Goal: Transaction & Acquisition: Purchase product/service

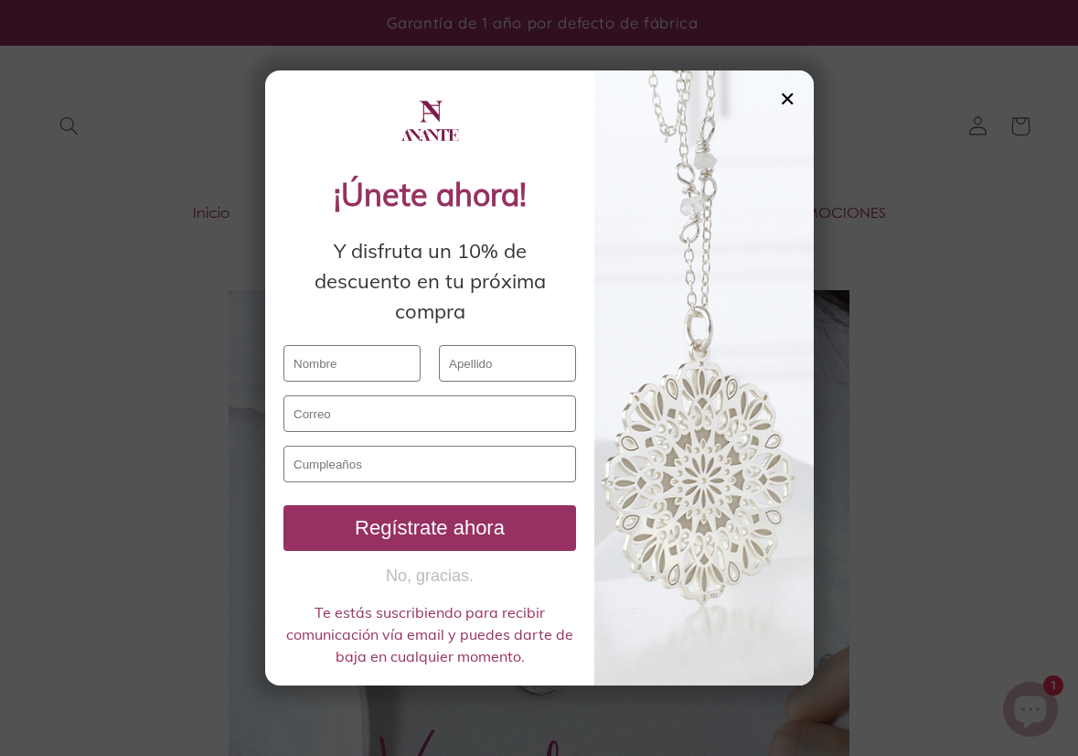
click at [789, 97] on div "✕" at bounding box center [787, 99] width 16 height 20
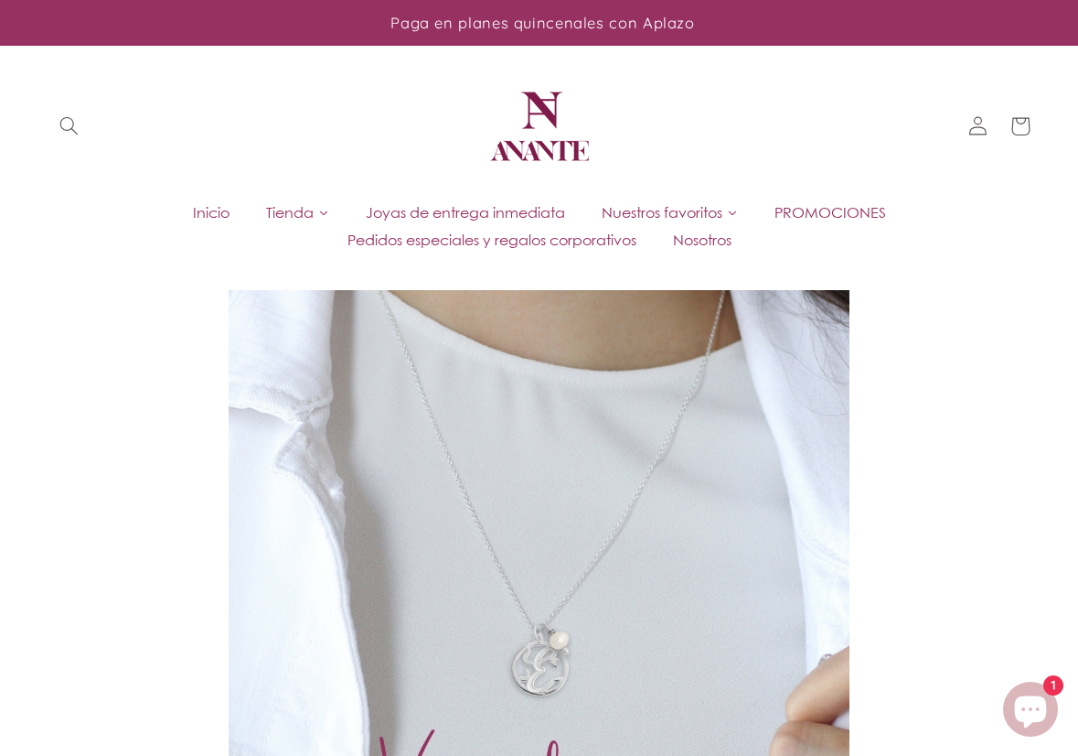
click at [271, 210] on span "Tienda" at bounding box center [290, 212] width 48 height 20
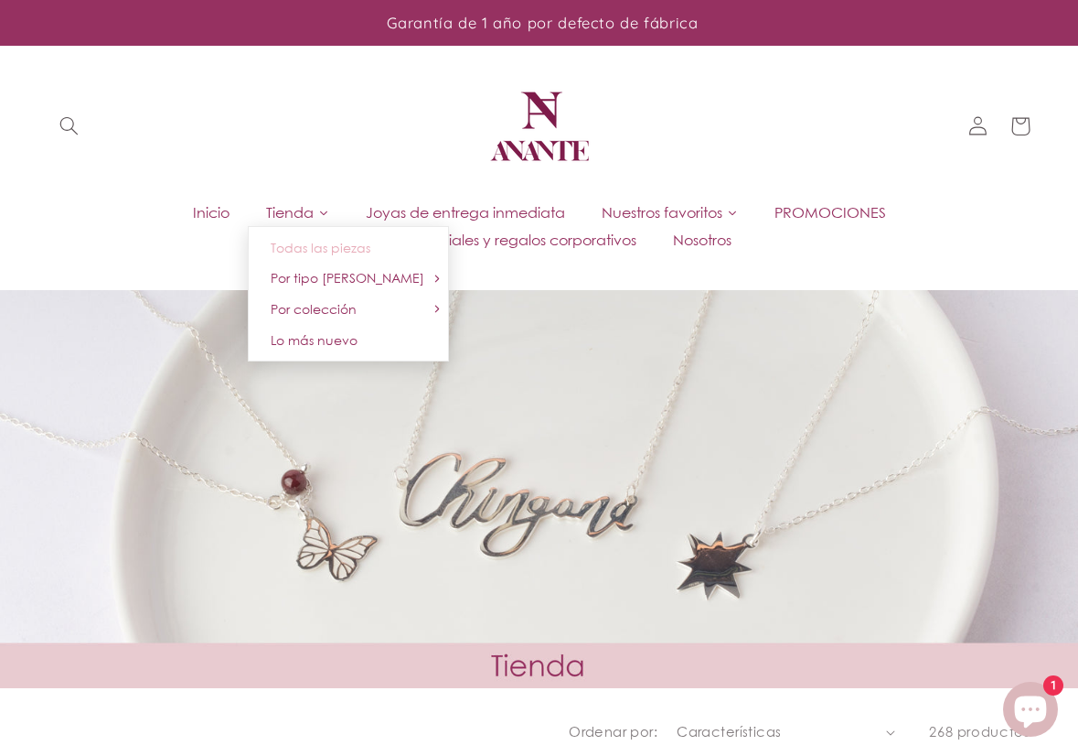
click at [311, 245] on span "Todas las piezas" at bounding box center [321, 248] width 100 height 16
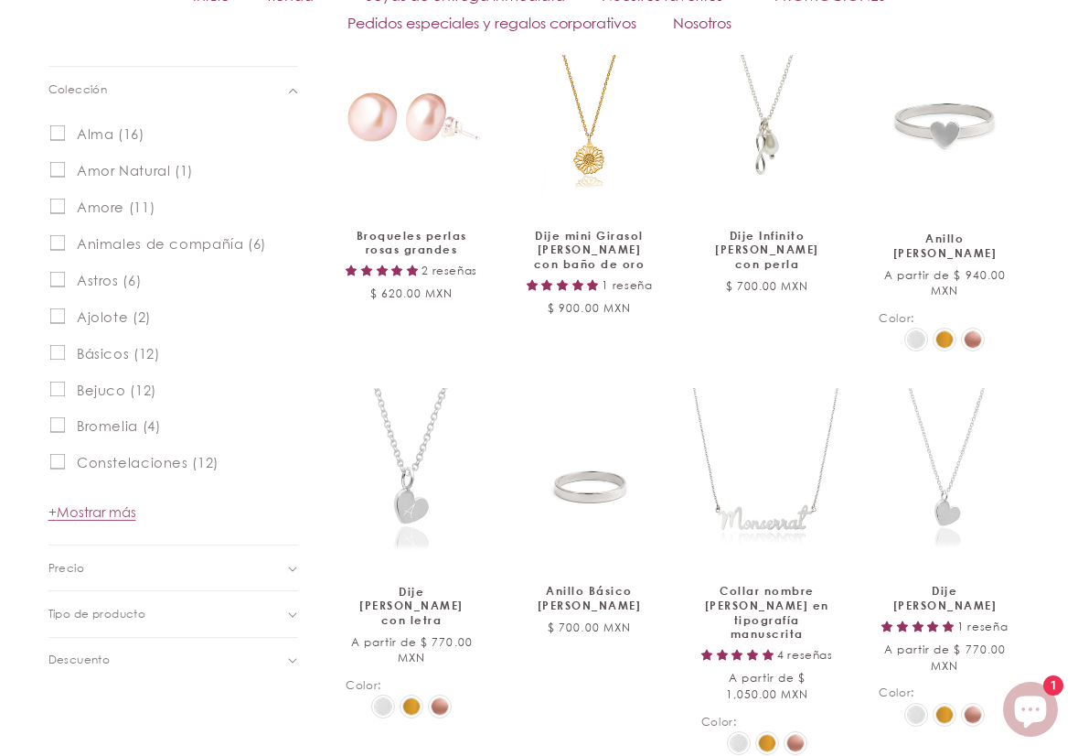
scroll to position [823, 0]
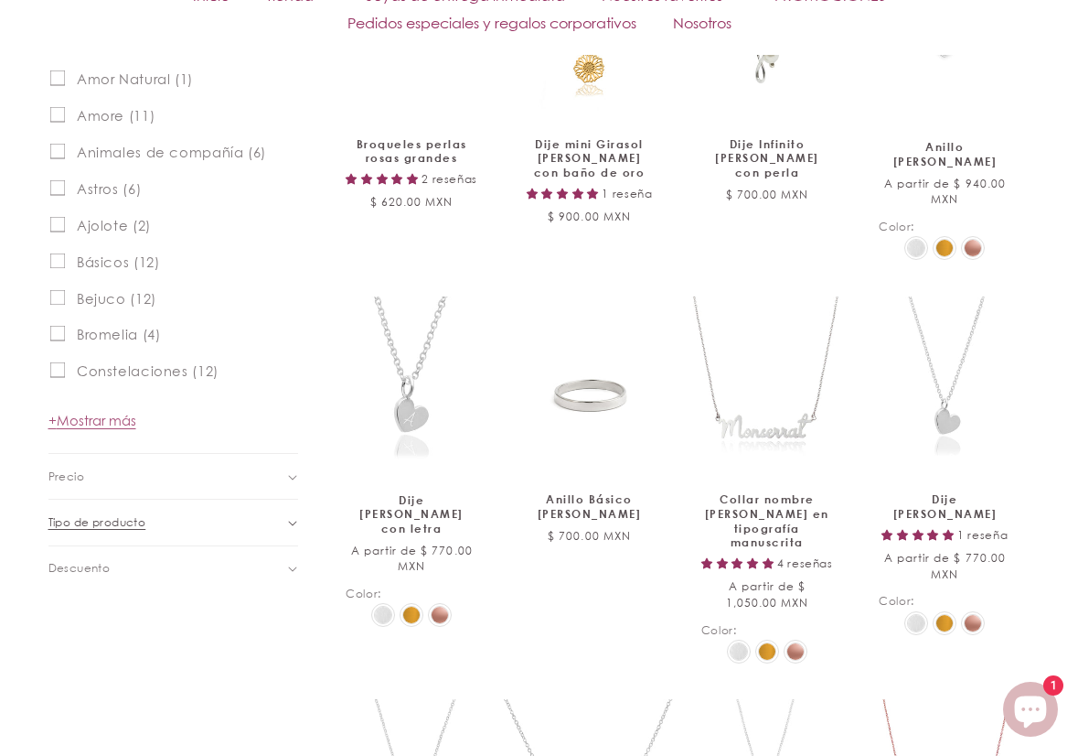
click at [292, 525] on icon "Tipo de producto (0 seleccionado)" at bounding box center [292, 522] width 9 height 5
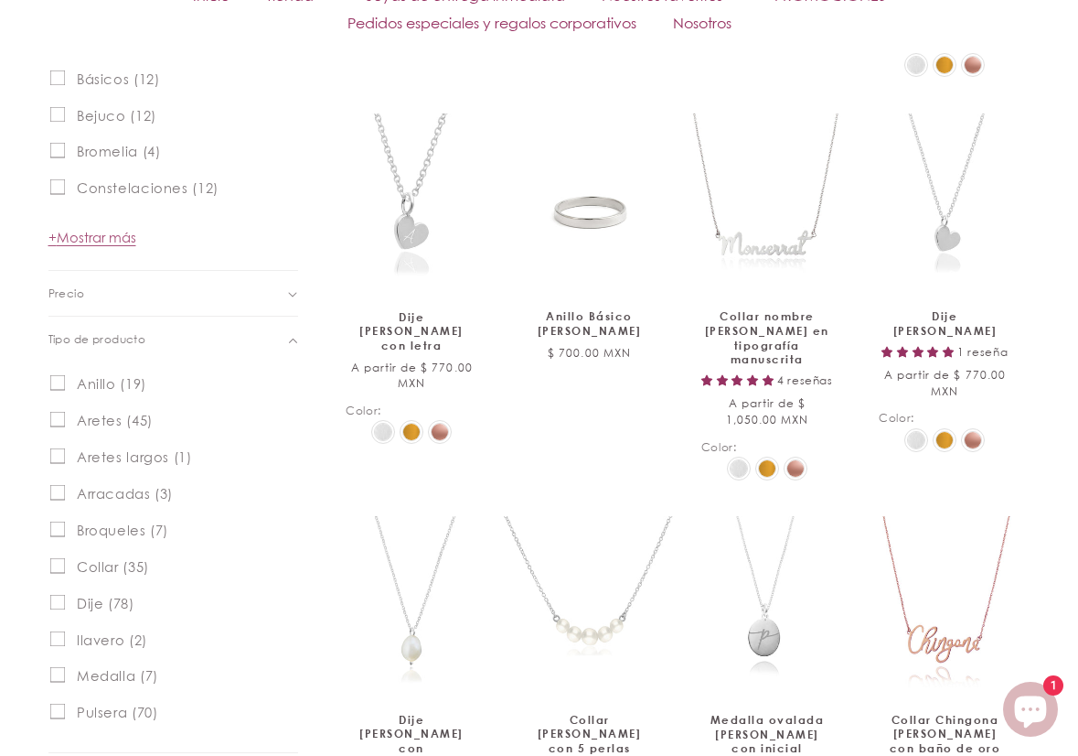
scroll to position [1098, 0]
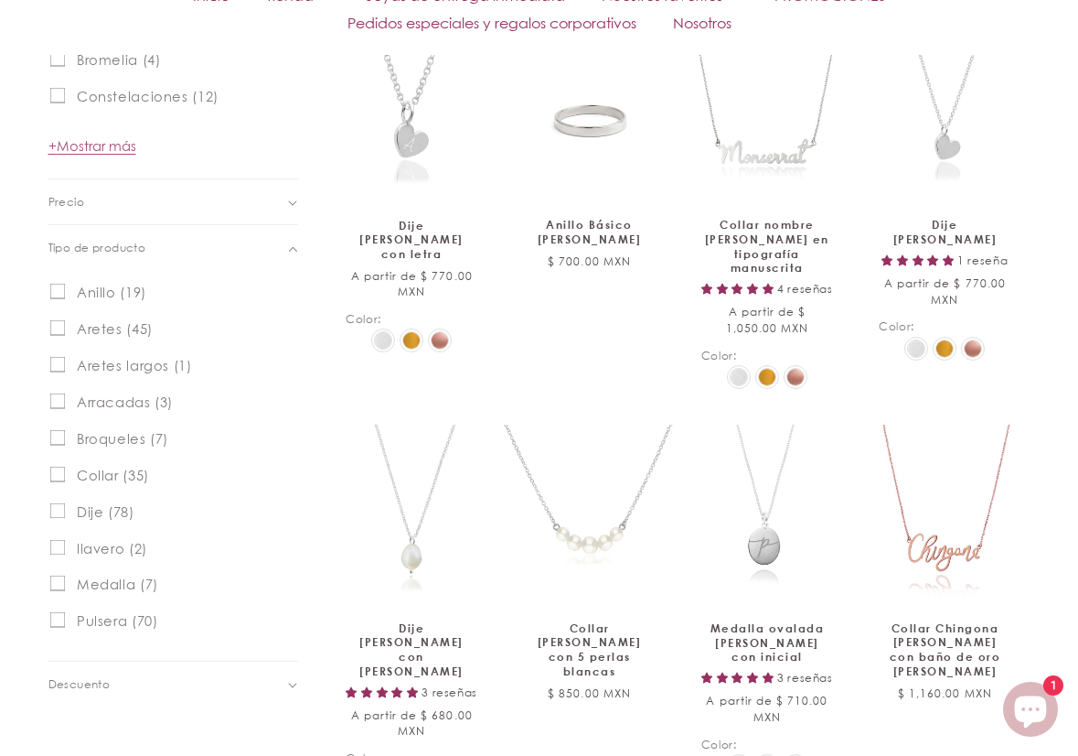
click at [57, 619] on input "Pulsera (70) Pulsera (70 productos)" at bounding box center [57, 620] width 16 height 16
checkbox input "true"
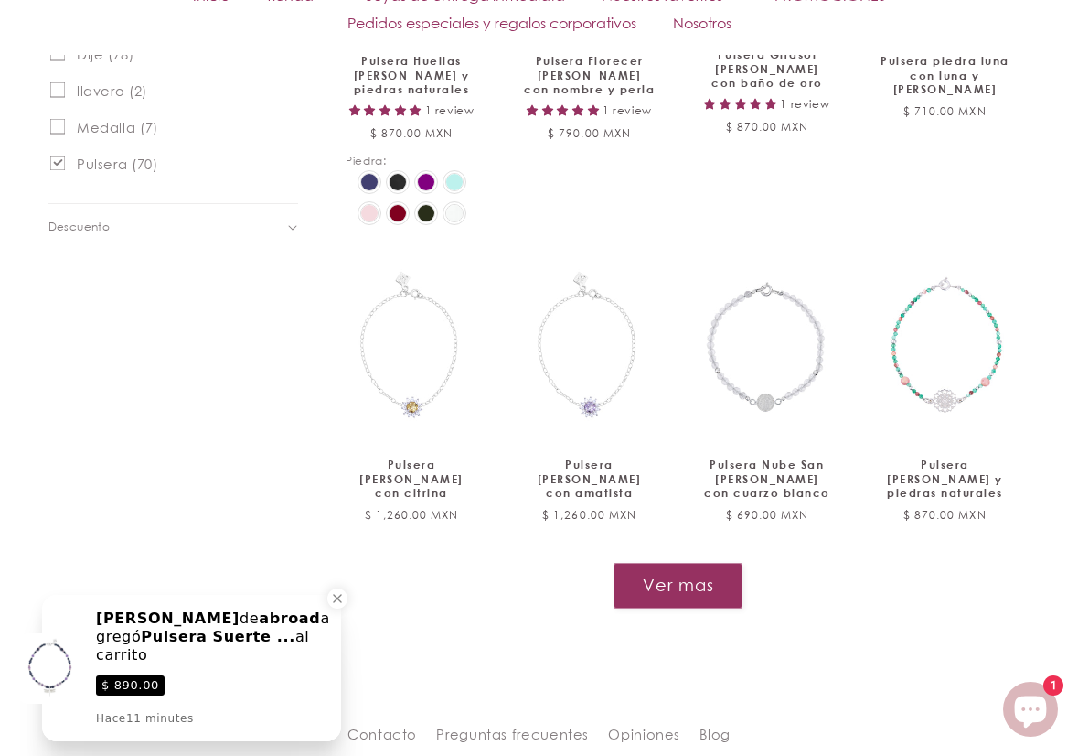
scroll to position [1696, 0]
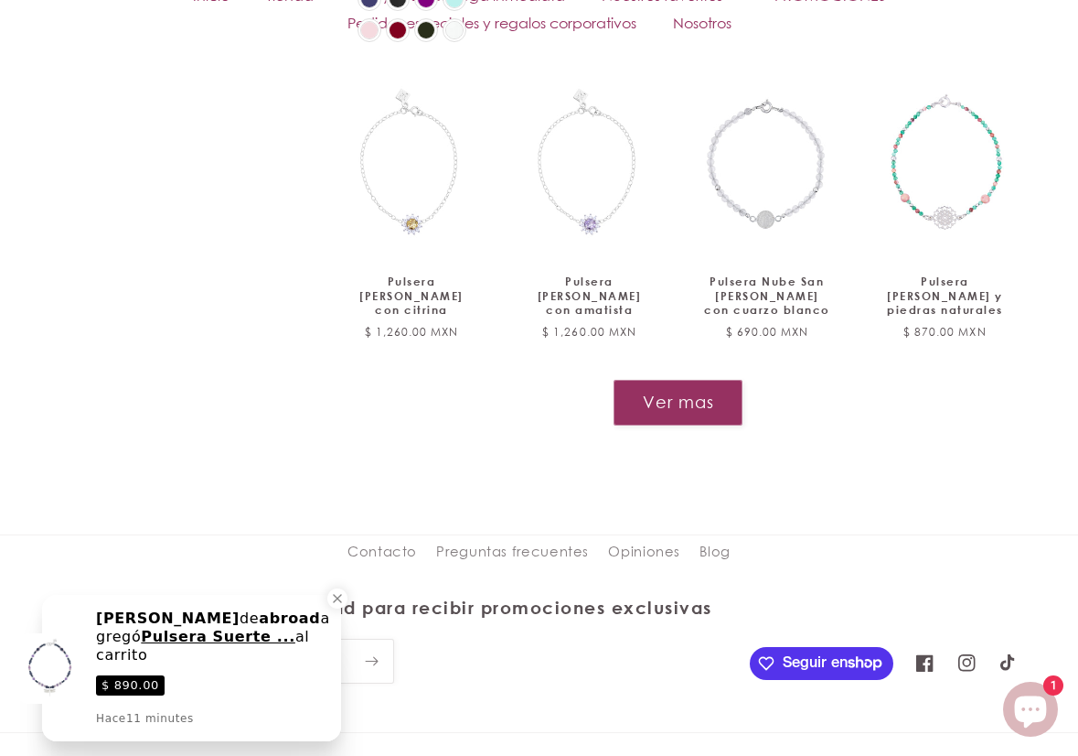
scroll to position [1960, 0]
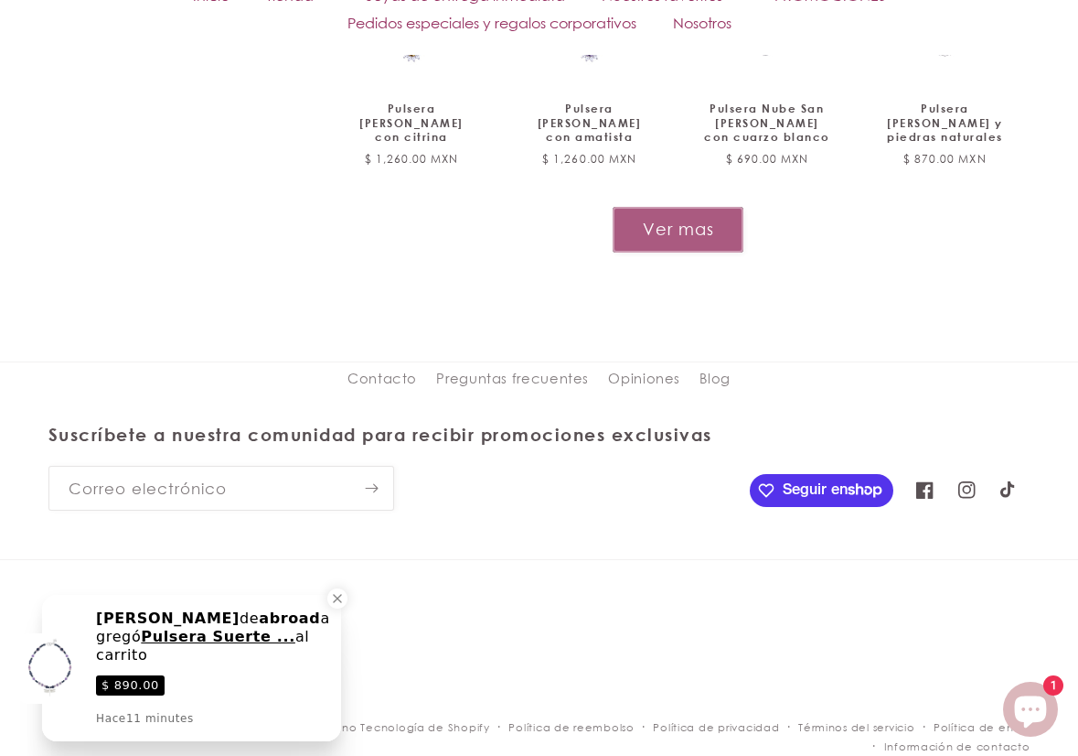
click at [664, 233] on button "Ver mas" at bounding box center [678, 229] width 131 height 45
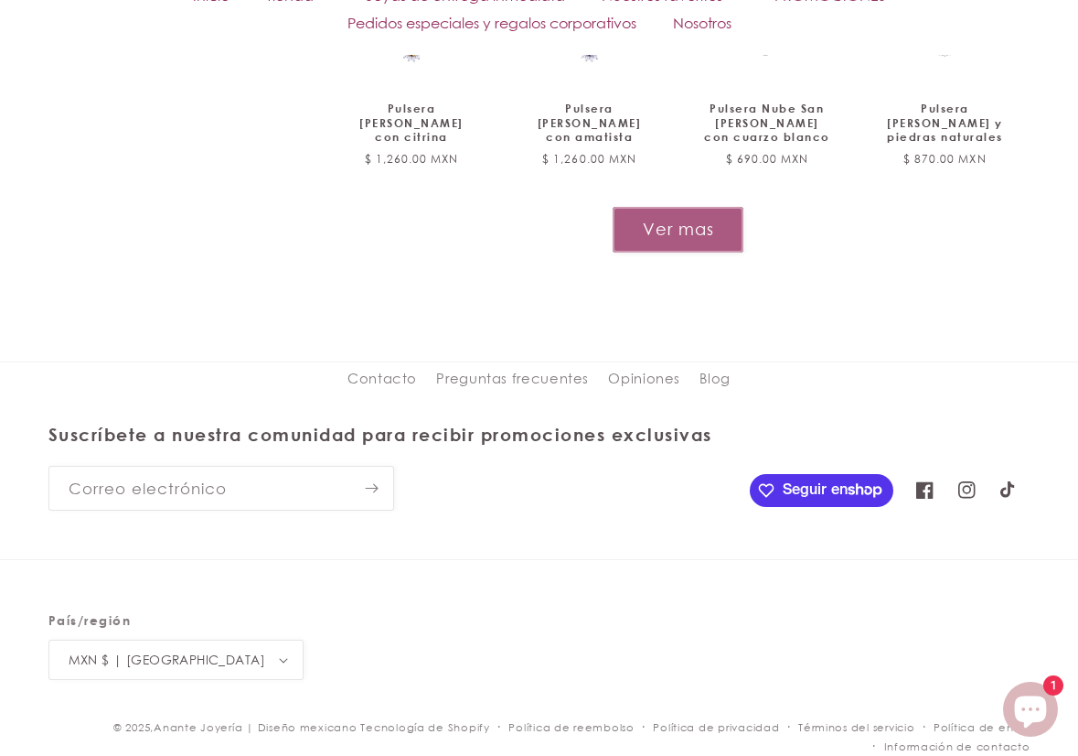
click at [657, 228] on button "Ver mas" at bounding box center [678, 229] width 131 height 45
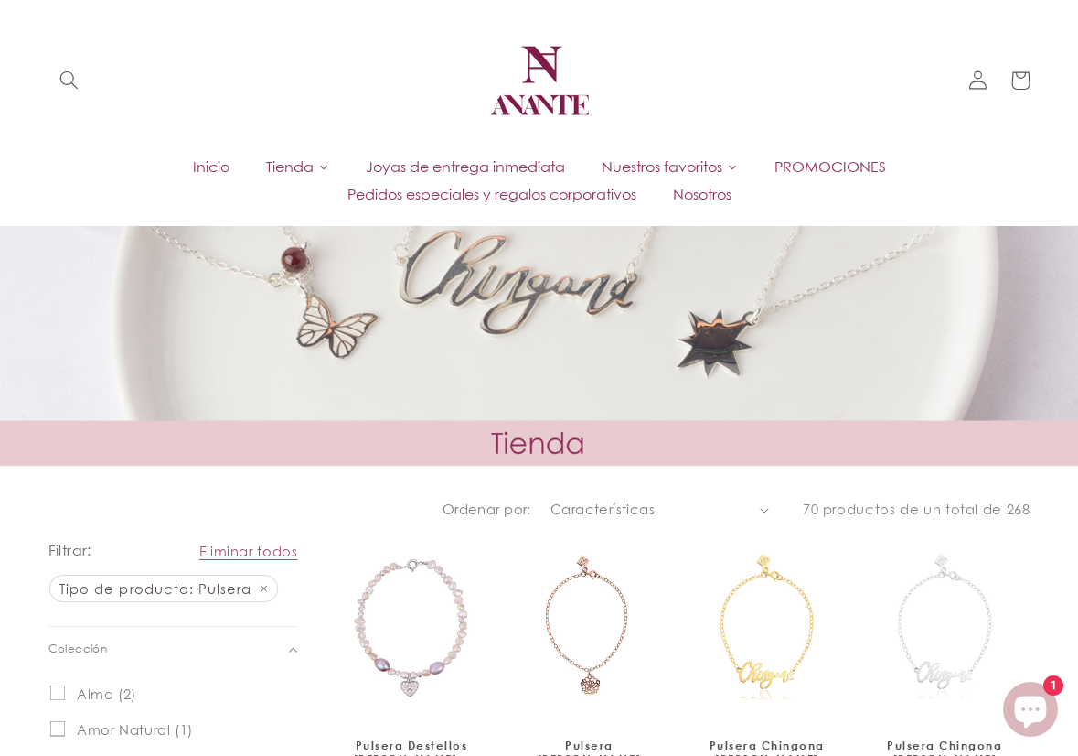
scroll to position [0, 0]
